Goal: Task Accomplishment & Management: Manage account settings

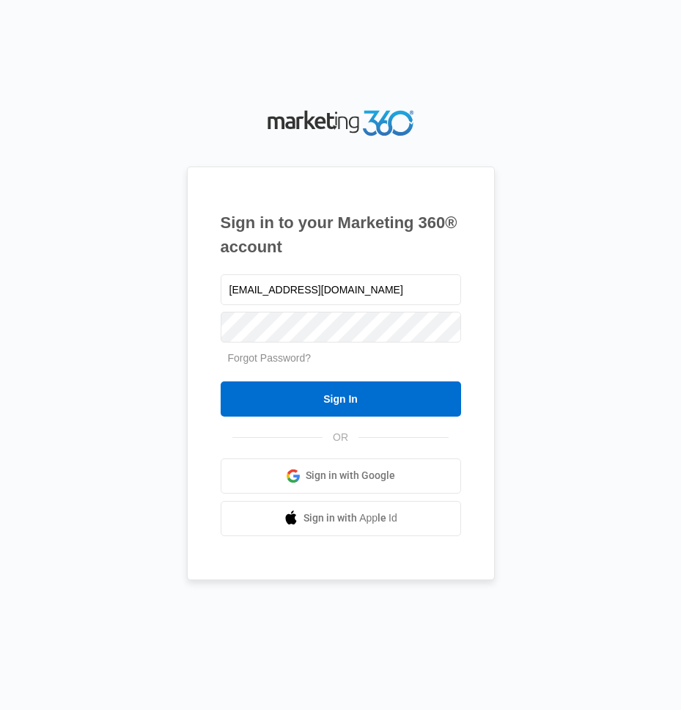
type input "gwlease2@vintage-corp.com"
click at [221, 381] on input "Sign In" at bounding box center [341, 398] width 241 height 35
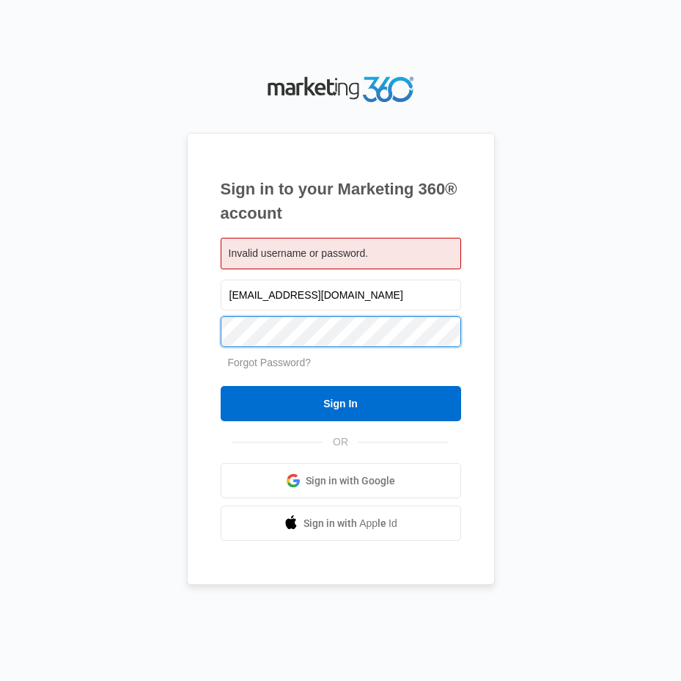
click at [221, 386] on input "Sign In" at bounding box center [341, 403] width 241 height 35
